Goal: Book appointment/travel/reservation

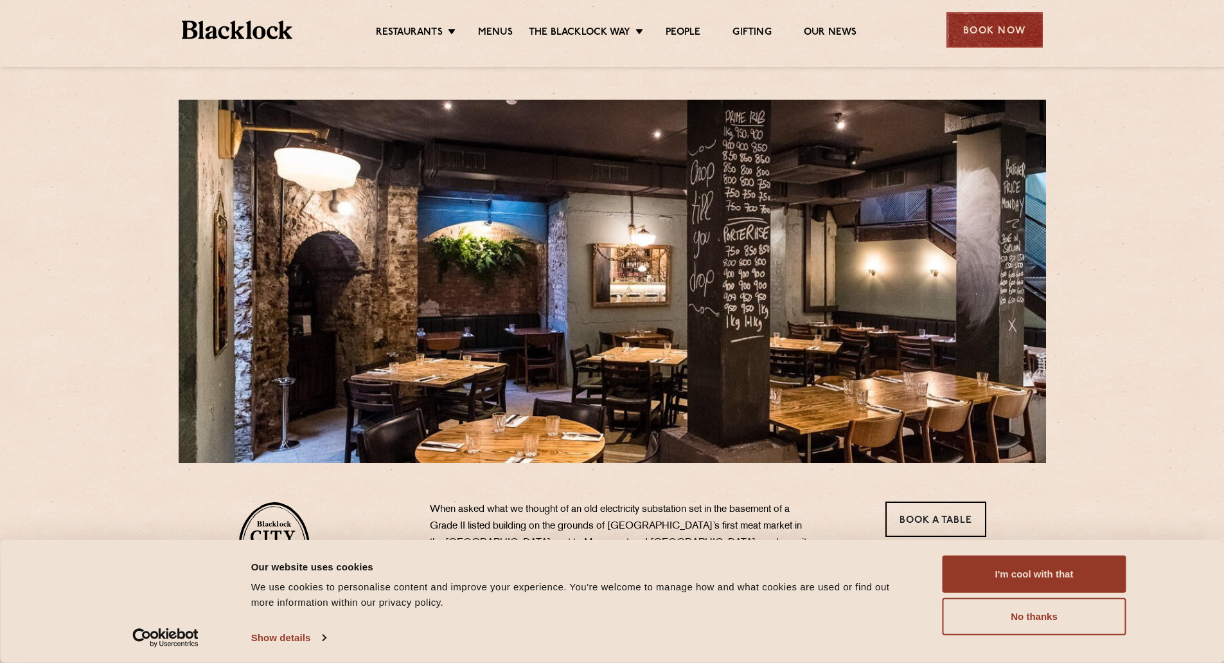
click at [1019, 44] on div "Book Now" at bounding box center [995, 29] width 96 height 35
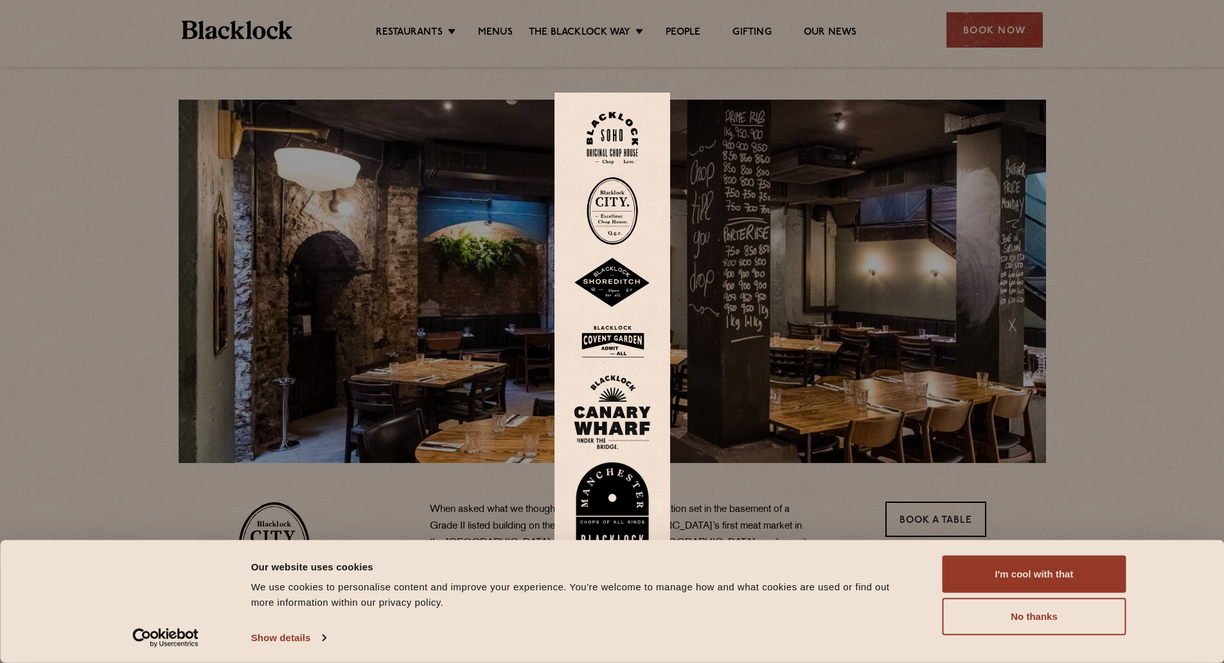
click at [628, 199] on img at bounding box center [612, 211] width 51 height 68
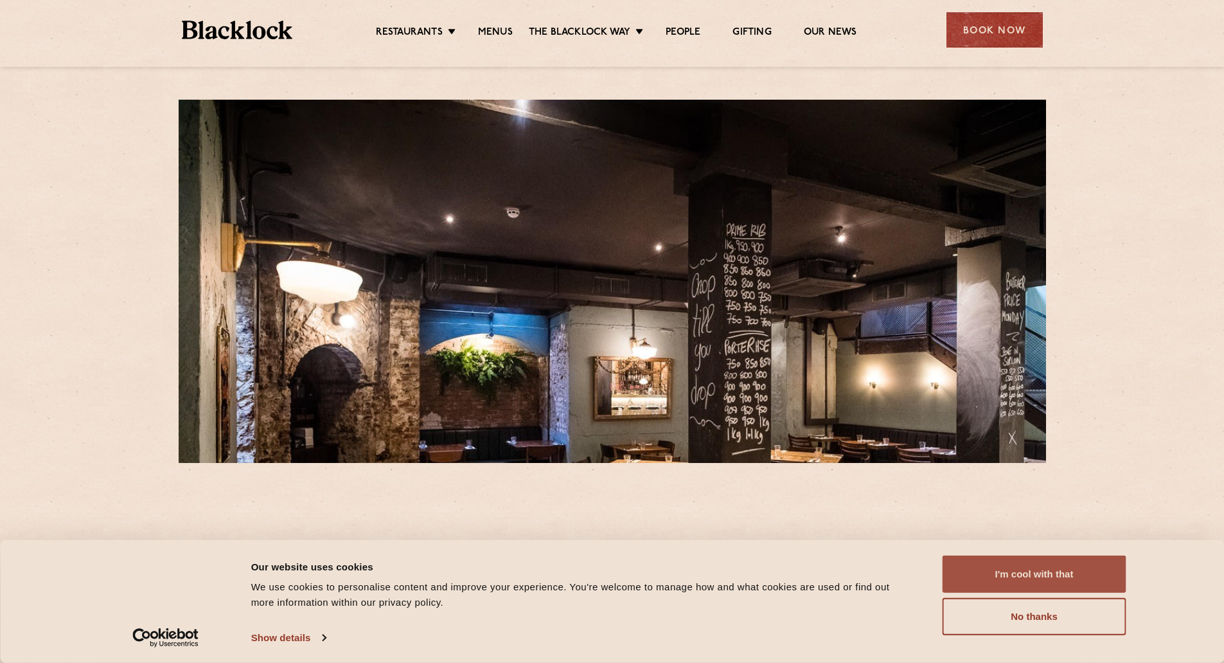
click at [1023, 588] on button "I'm cool with that" at bounding box center [1035, 573] width 184 height 37
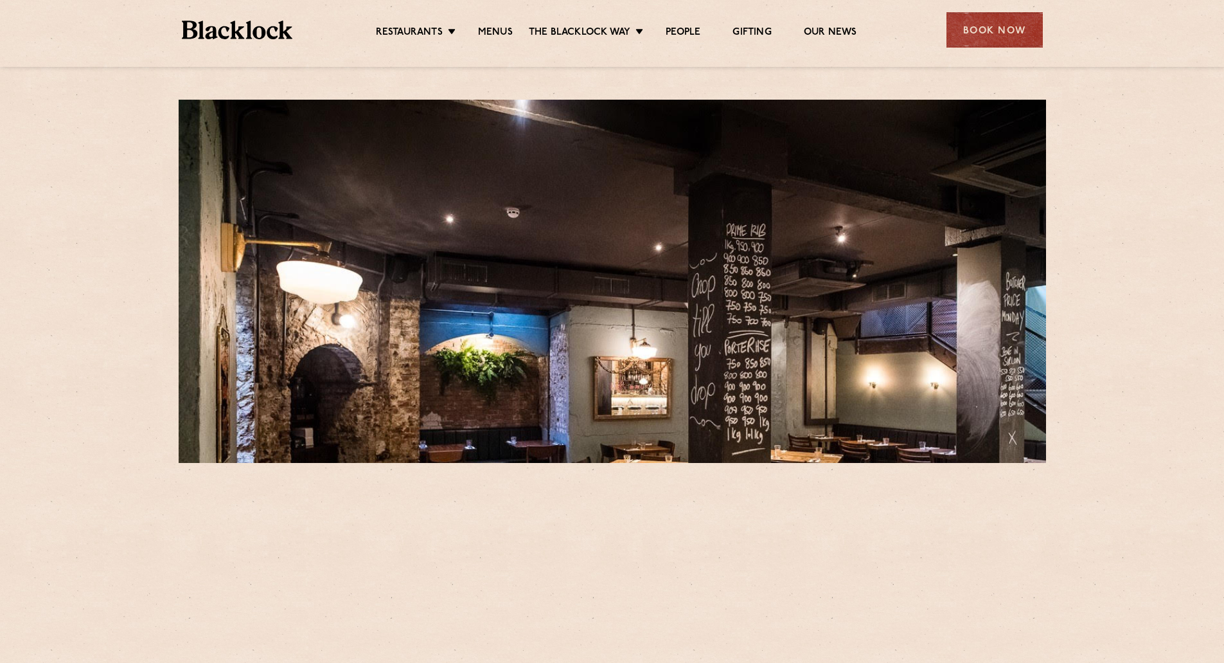
click at [1092, 404] on div "City Reservations In order to ensure your comfort in the new times we find ours…" at bounding box center [612, 464] width 1224 height 929
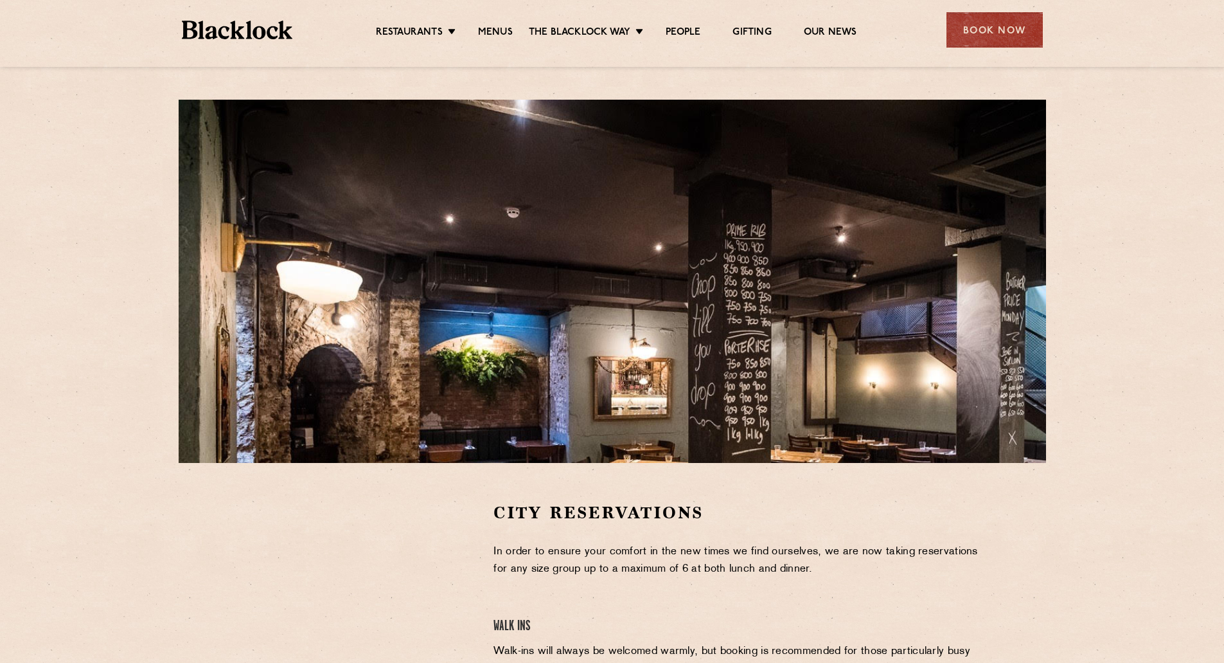
scroll to position [321, 0]
